Goal: Information Seeking & Learning: Learn about a topic

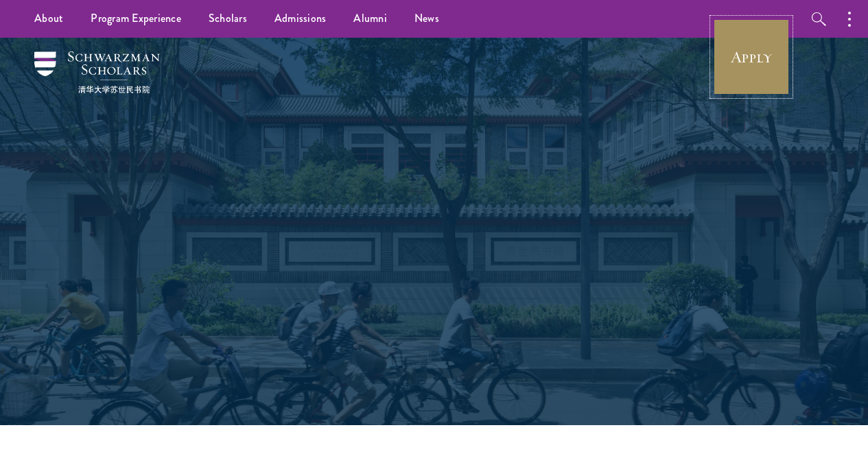
click at [759, 57] on link "Apply" at bounding box center [751, 57] width 77 height 77
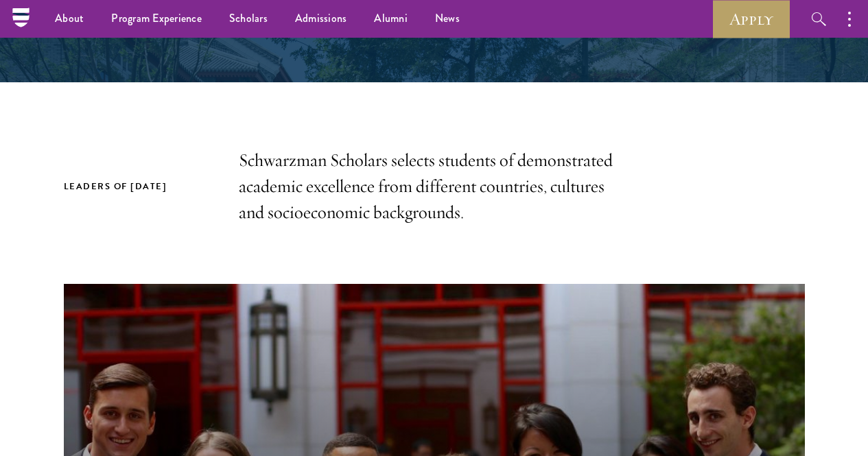
scroll to position [343, 0]
click at [229, 25] on link "Scholars" at bounding box center [248, 19] width 66 height 38
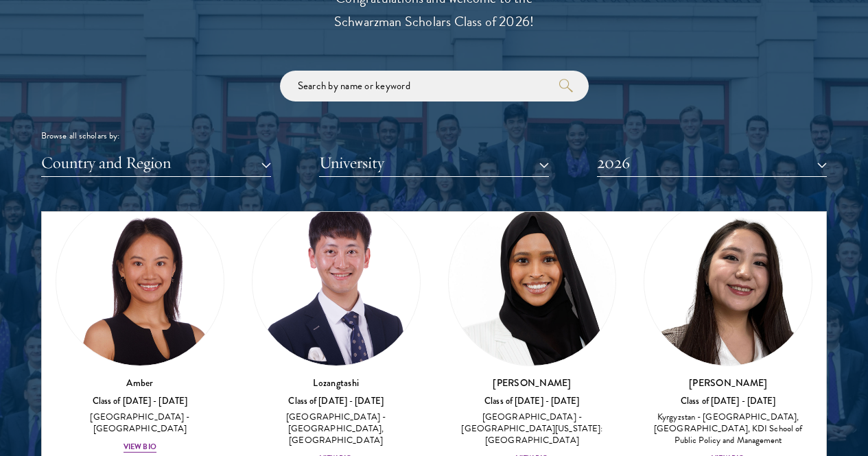
scroll to position [274, 0]
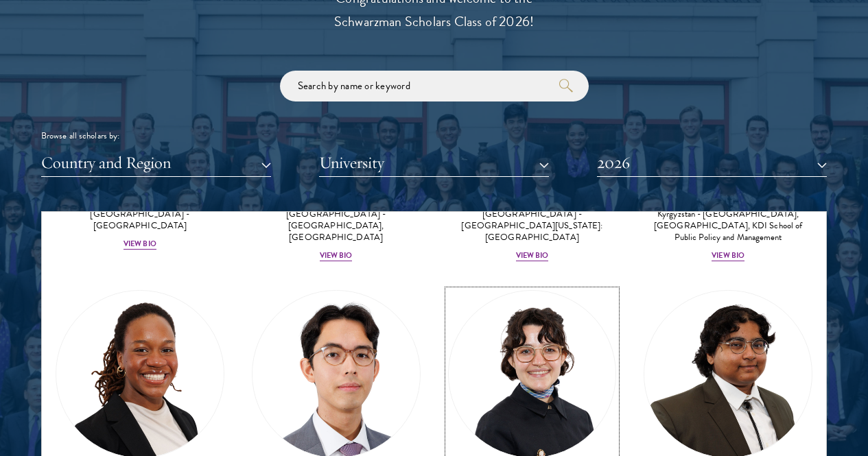
click at [448, 357] on link "Victoria Agostini Class of 2025 - 2026 United States of America - Pomona Colleg…" at bounding box center [532, 418] width 169 height 257
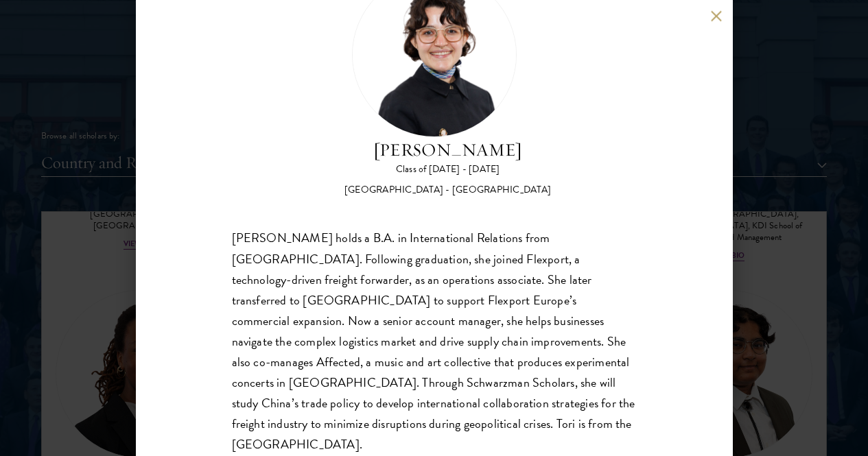
scroll to position [71, 0]
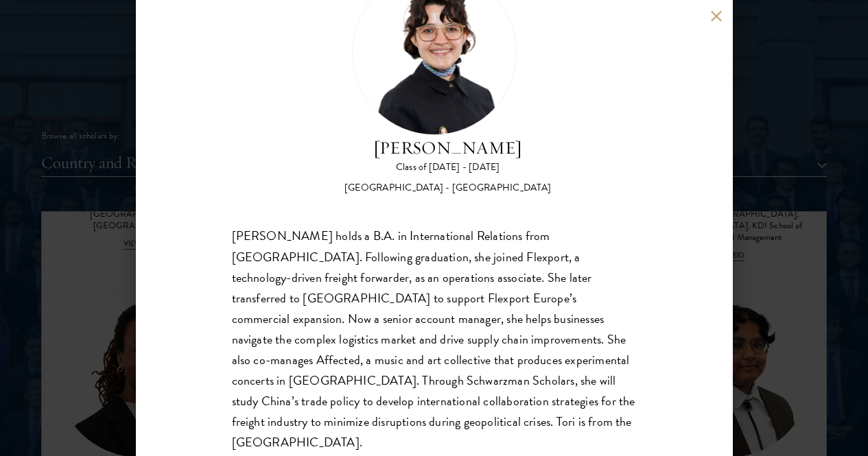
click at [145, 291] on div "Victoria Agostini Class of 2025 - 2026 United States of America - Pomona Colleg…" at bounding box center [434, 228] width 597 height 456
drag, startPoint x: 97, startPoint y: 270, endPoint x: 292, endPoint y: 8, distance: 327.5
click at [97, 270] on div "Victoria Agostini Class of 2025 - 2026 United States of America - Pomona Colleg…" at bounding box center [434, 228] width 868 height 456
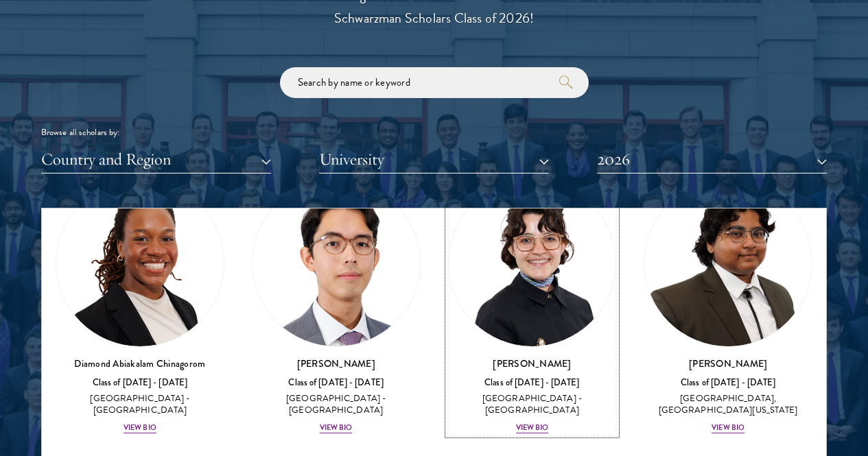
scroll to position [549, 0]
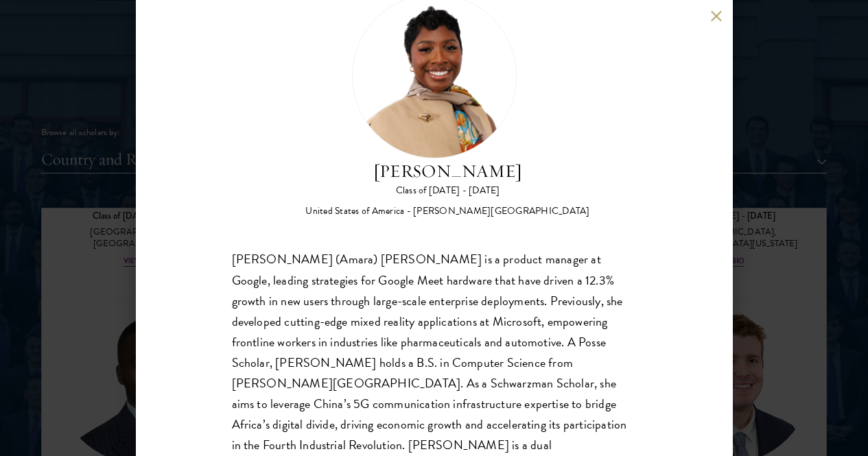
scroll to position [48, 0]
click at [714, 14] on button at bounding box center [717, 16] width 12 height 12
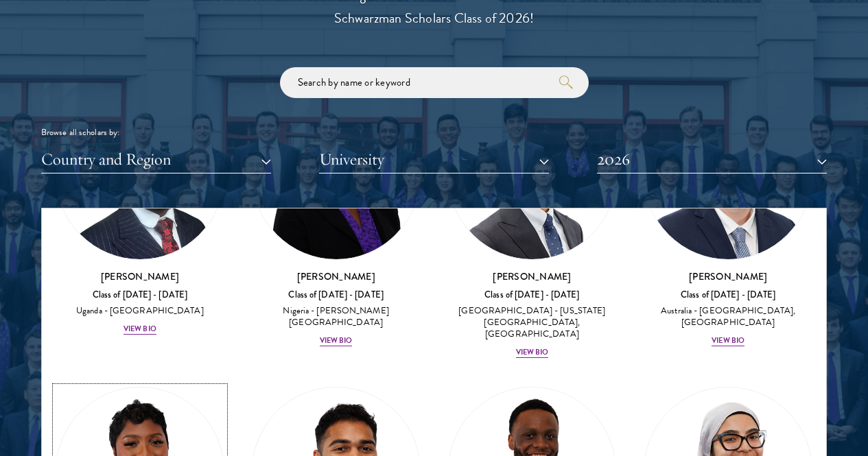
scroll to position [755, 0]
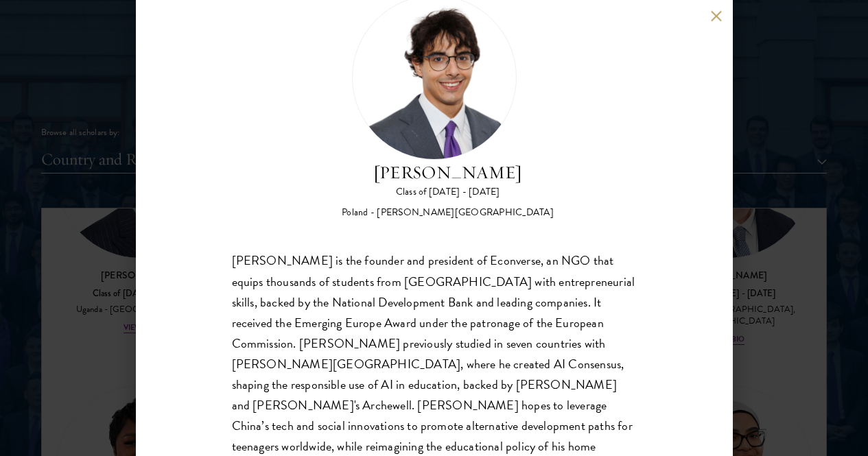
scroll to position [48, 0]
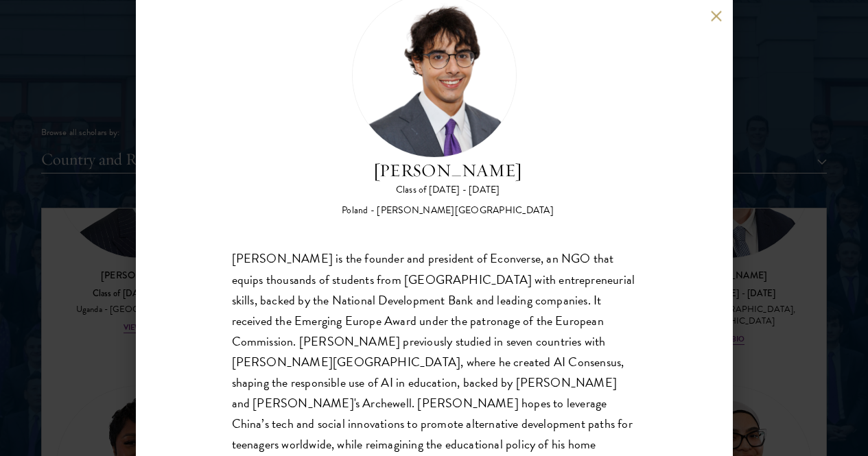
click at [714, 9] on div "Jan Bartkowiak Class of 2025 - 2026 Poland - Minerva University Jan Bartkowiak …" at bounding box center [434, 228] width 597 height 456
click at [717, 19] on button at bounding box center [717, 16] width 12 height 12
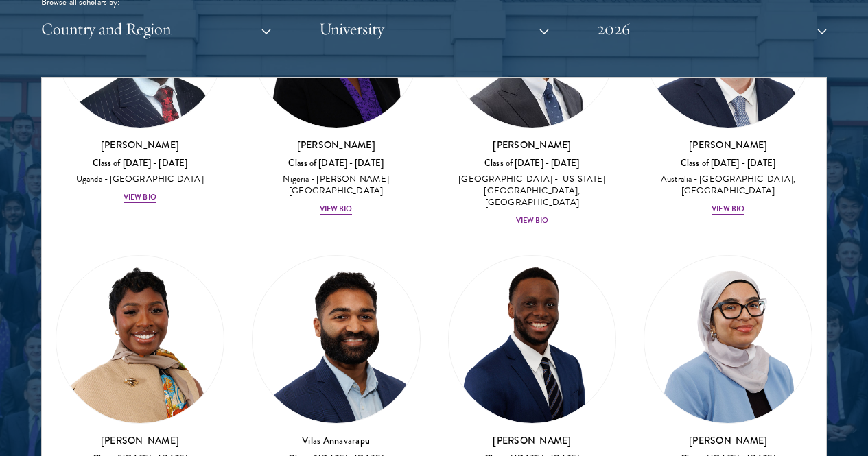
scroll to position [1721, 0]
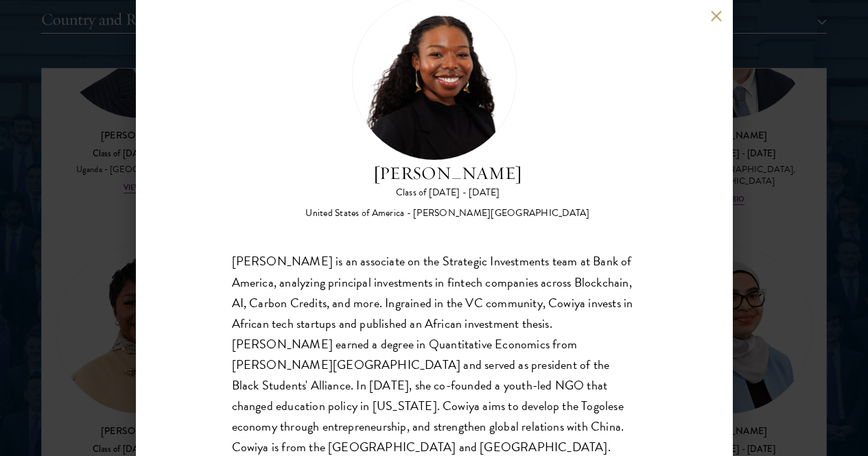
scroll to position [48, 0]
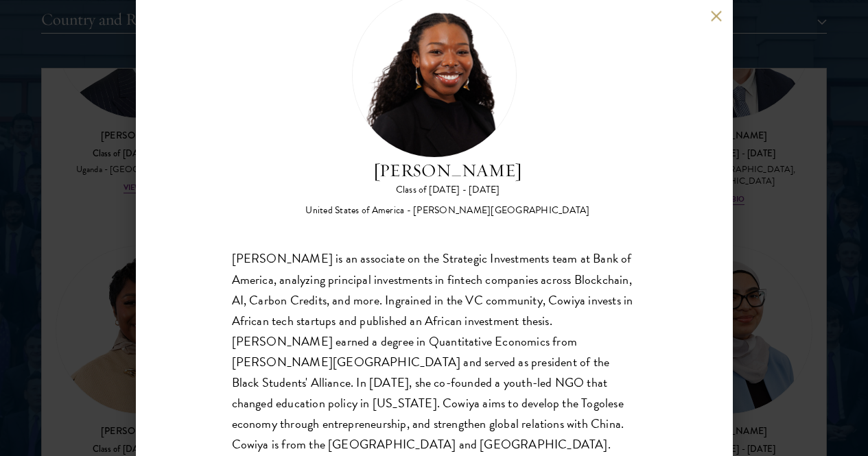
click at [720, 16] on button at bounding box center [717, 16] width 12 height 12
